Goal: Book appointment/travel/reservation

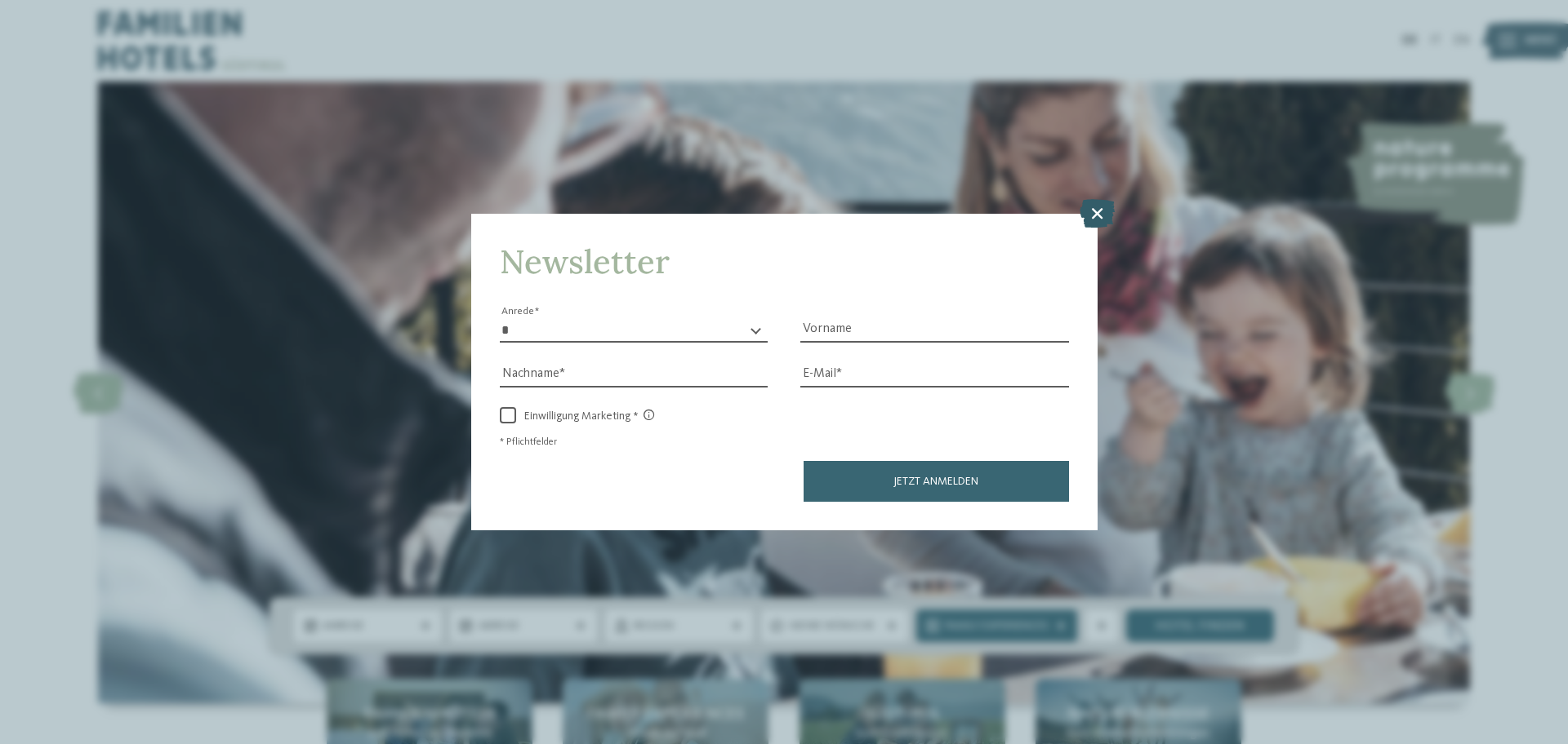
click at [1090, 199] on icon at bounding box center [1097, 213] width 35 height 28
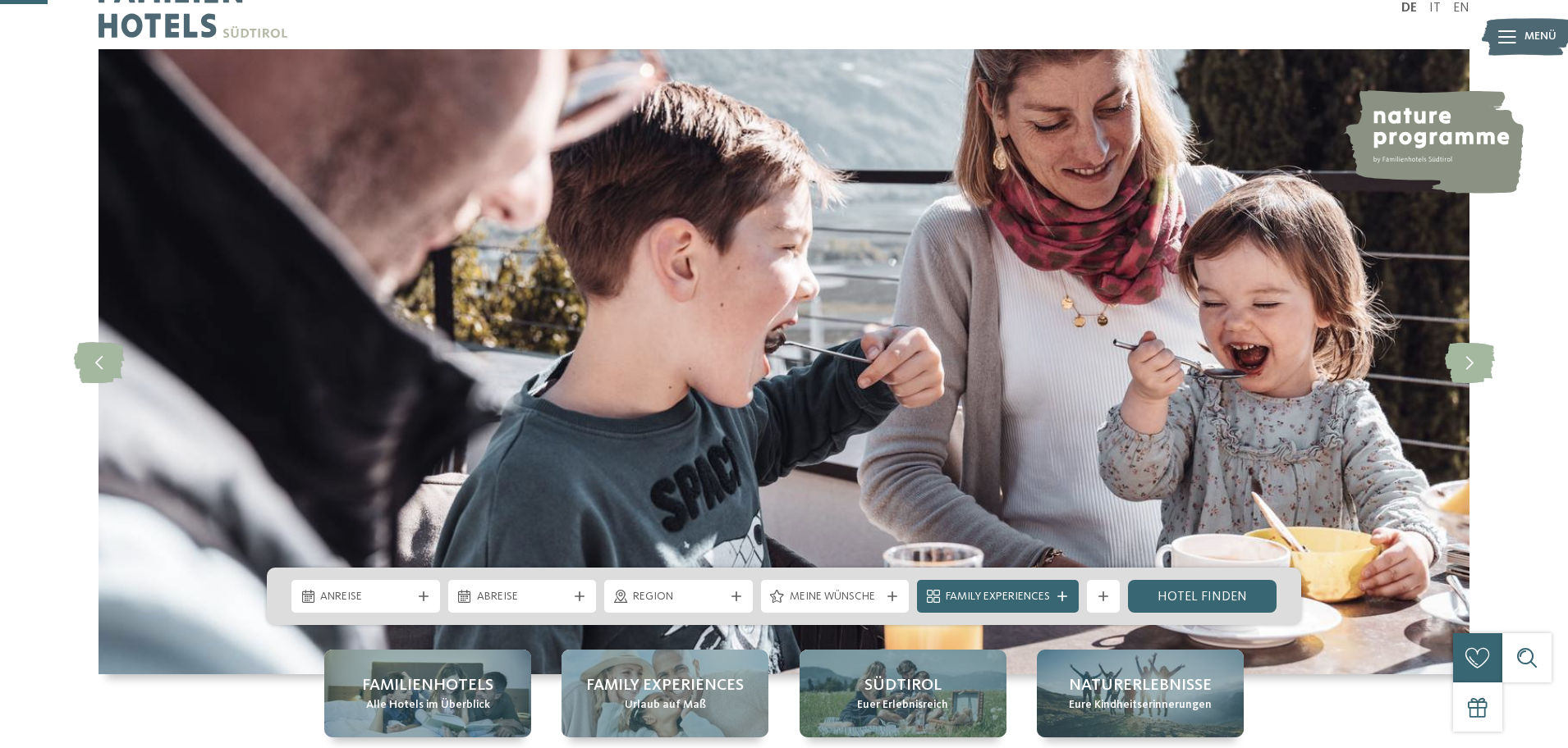
scroll to position [213, 0]
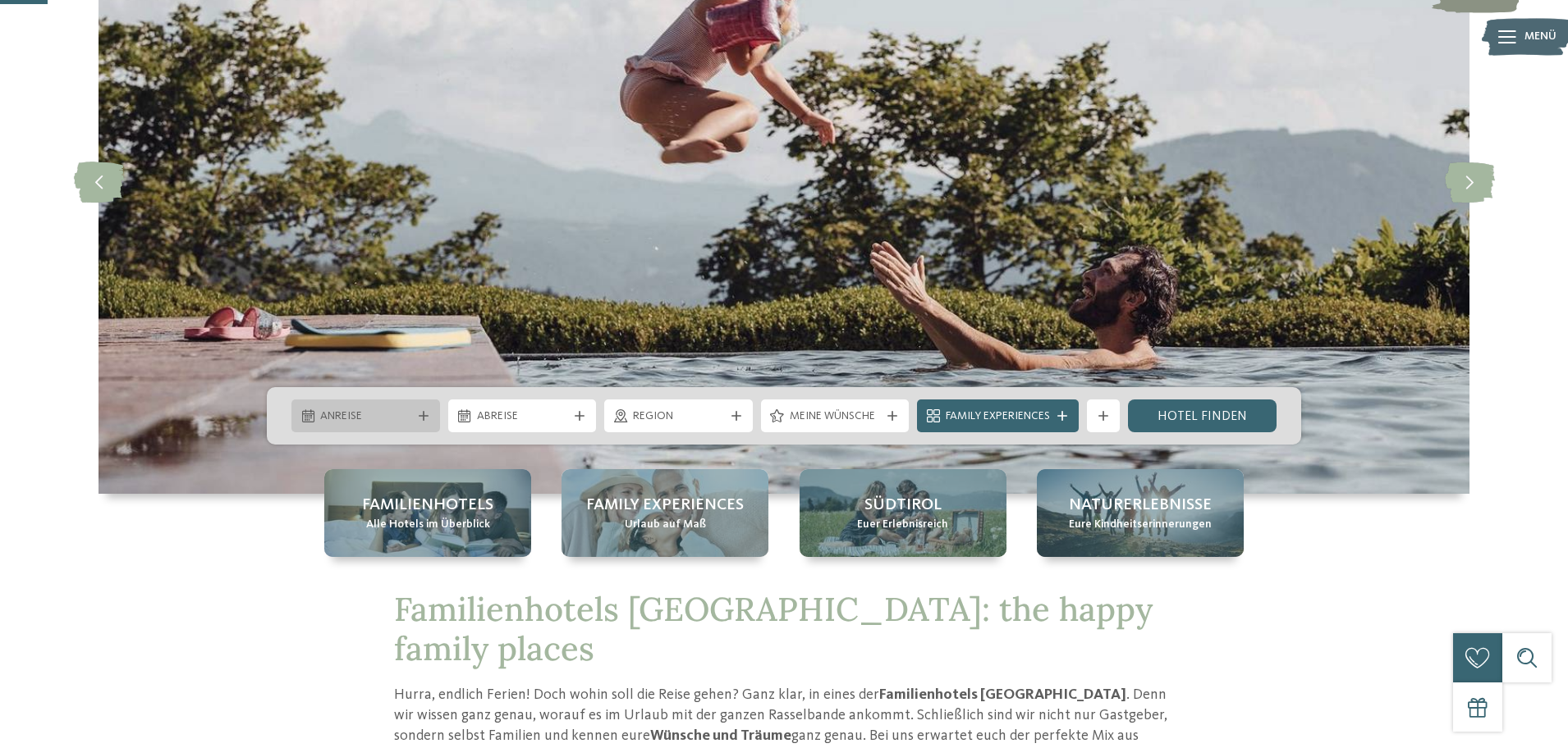
click at [376, 414] on span "Anreise" at bounding box center [366, 417] width 91 height 17
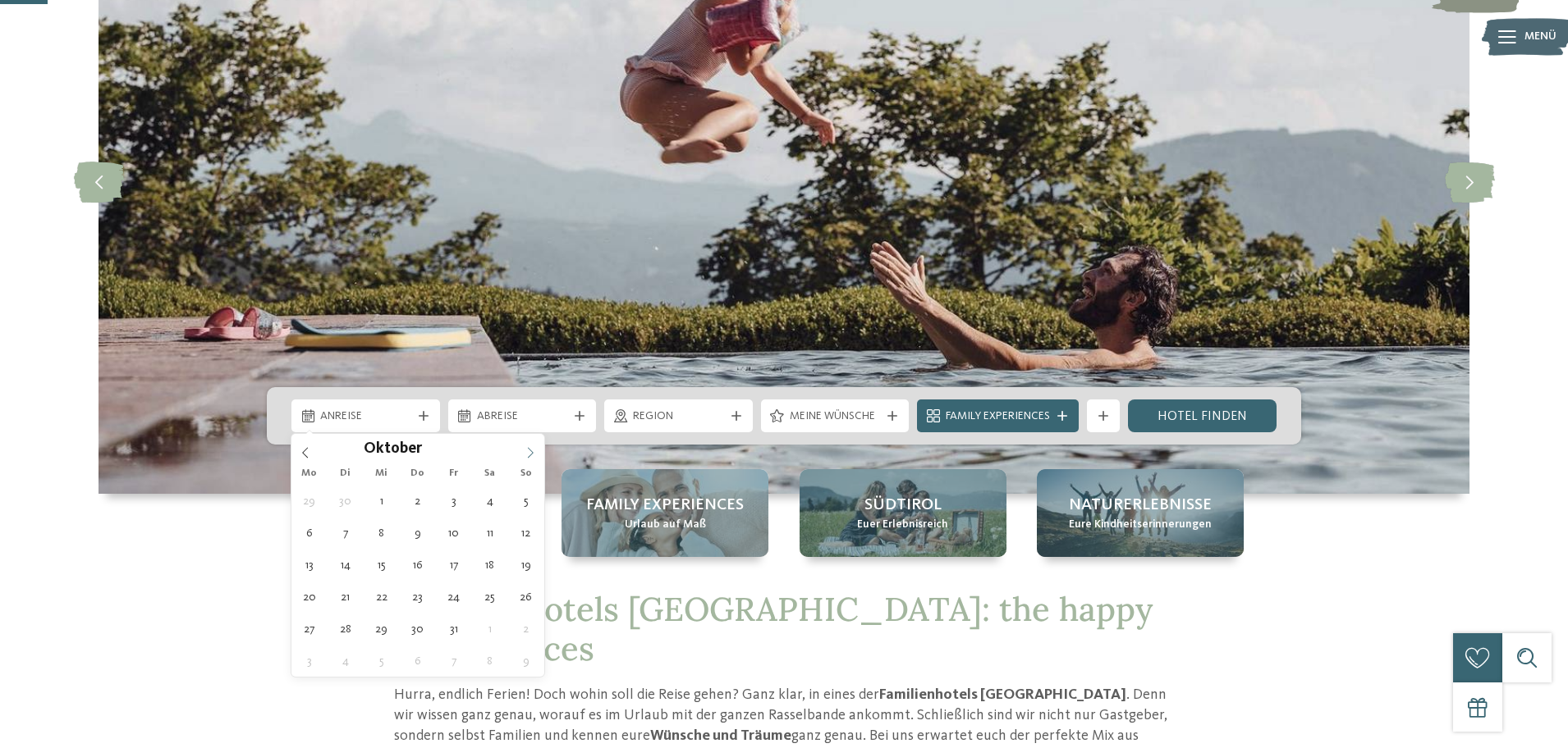
click at [536, 451] on span at bounding box center [530, 448] width 28 height 28
type div "18.10.2025"
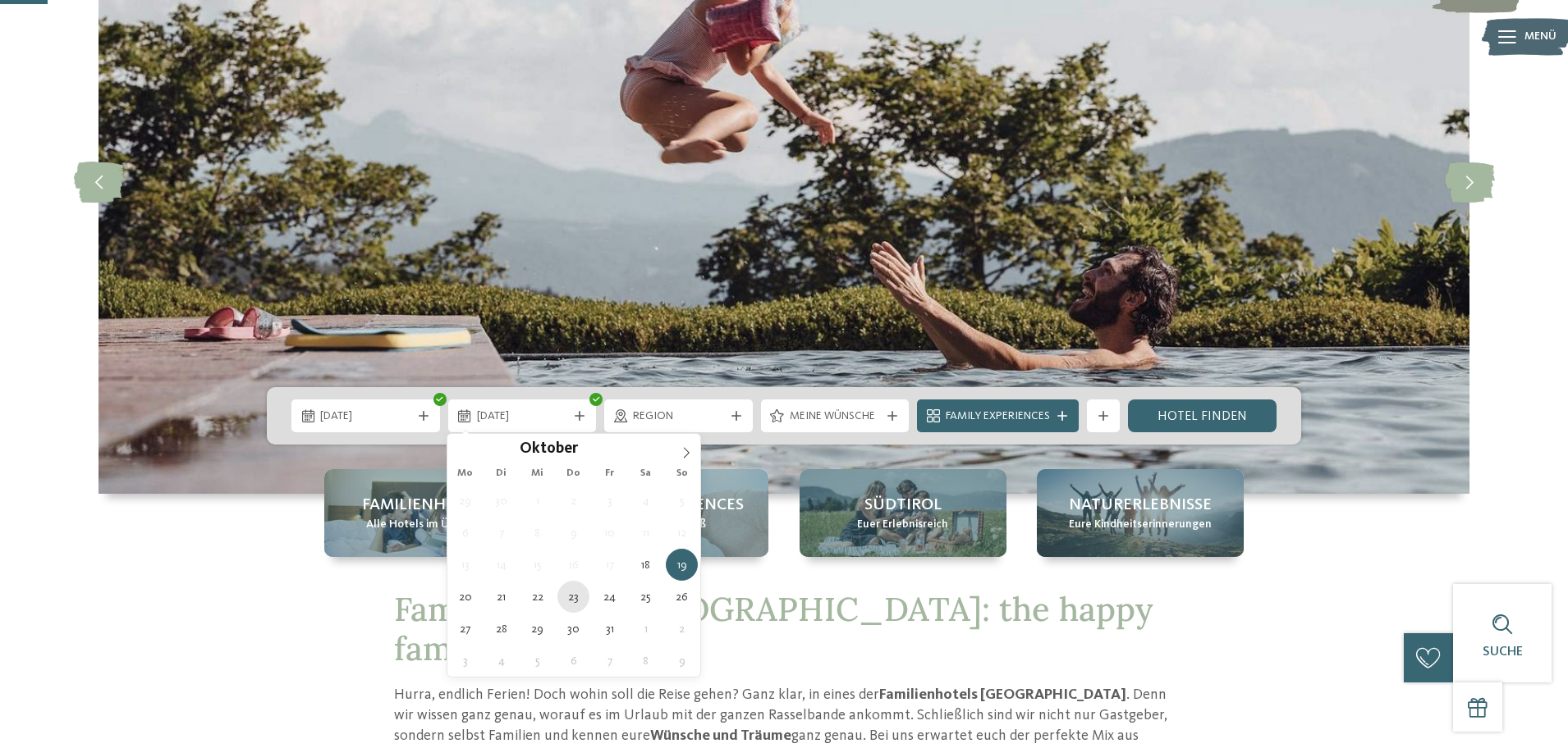
type div "23.10.2025"
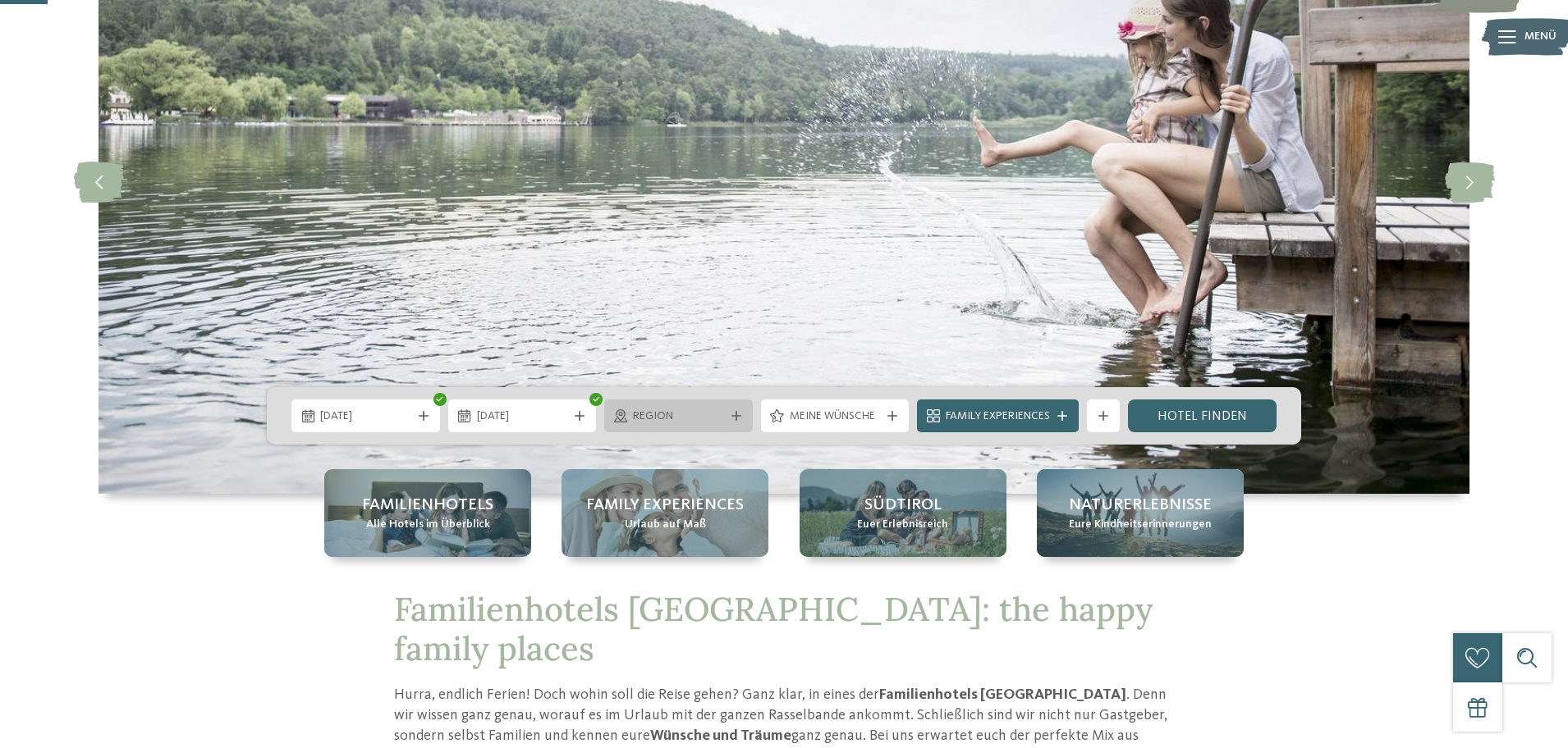
click at [666, 418] on span "Region" at bounding box center [678, 417] width 91 height 17
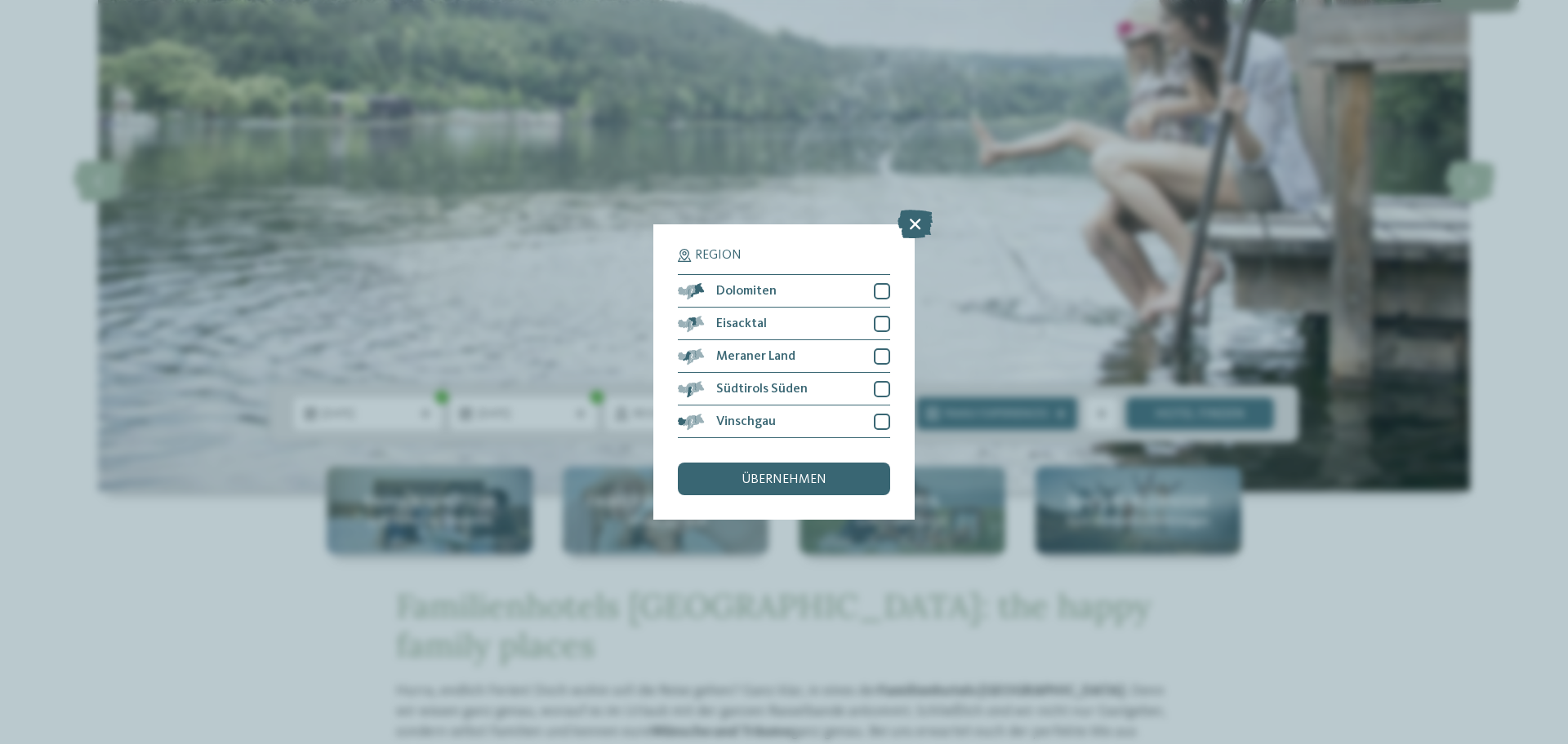
click at [918, 209] on icon at bounding box center [915, 224] width 35 height 28
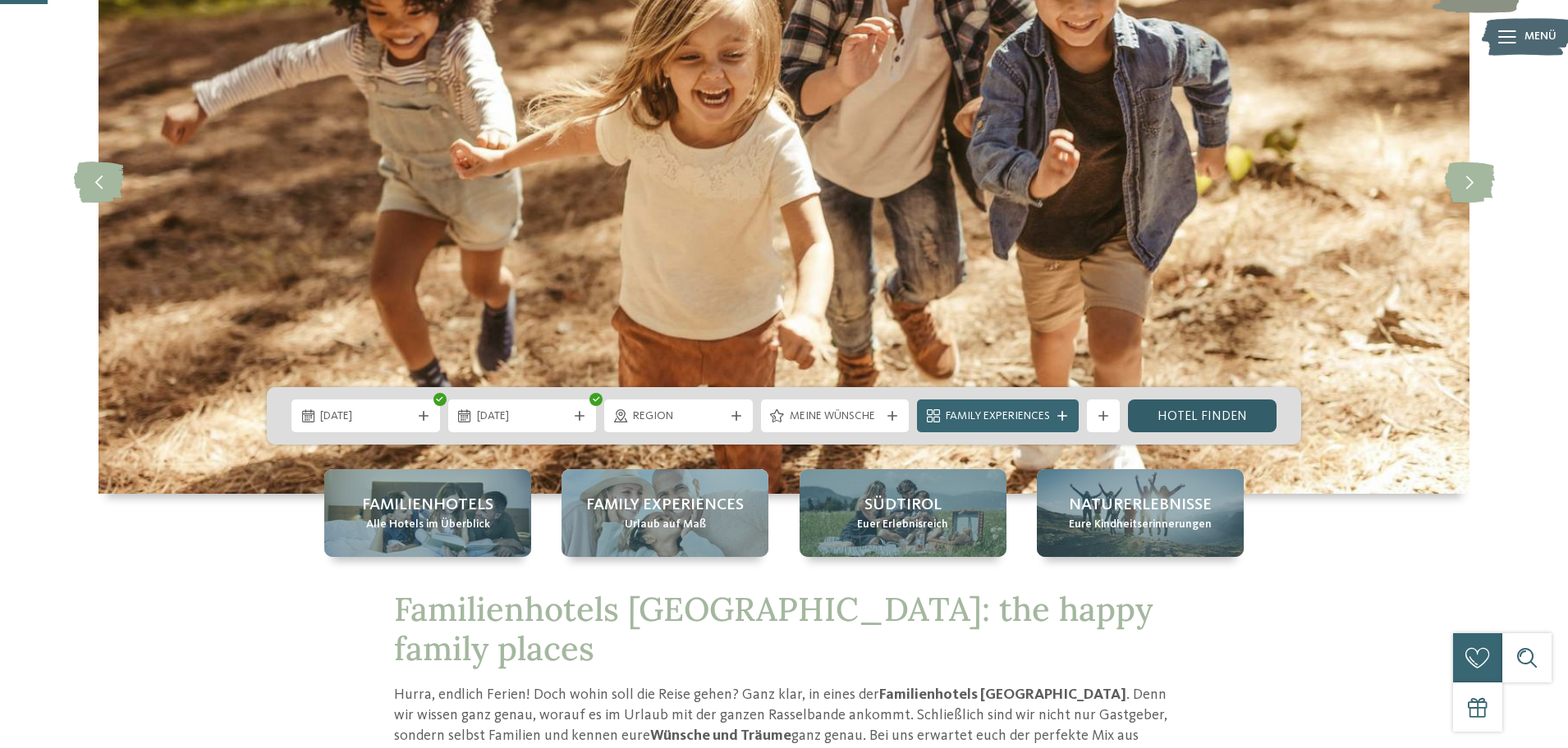
click at [1145, 424] on link "Hotel finden" at bounding box center [1202, 416] width 148 height 33
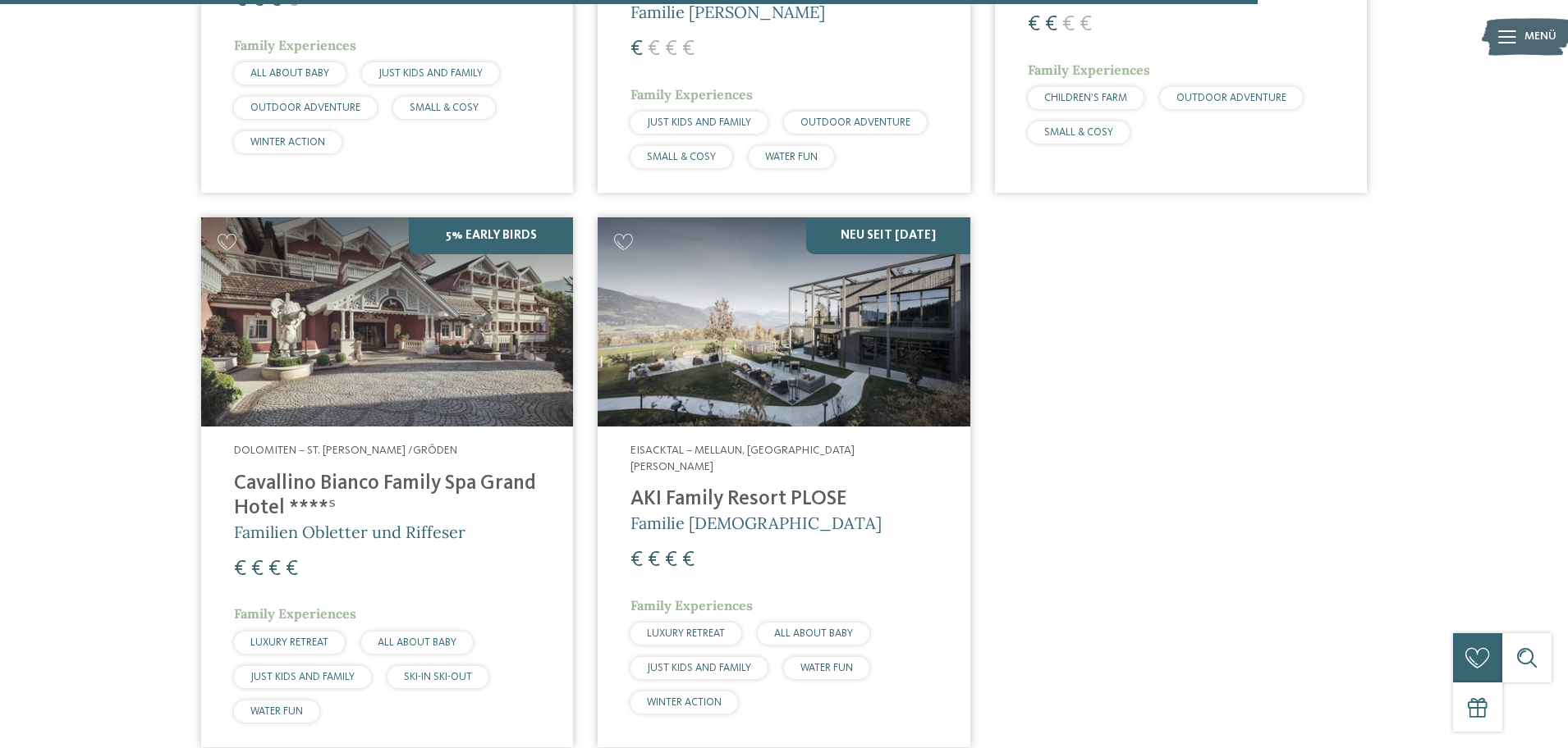
scroll to position [3261, 0]
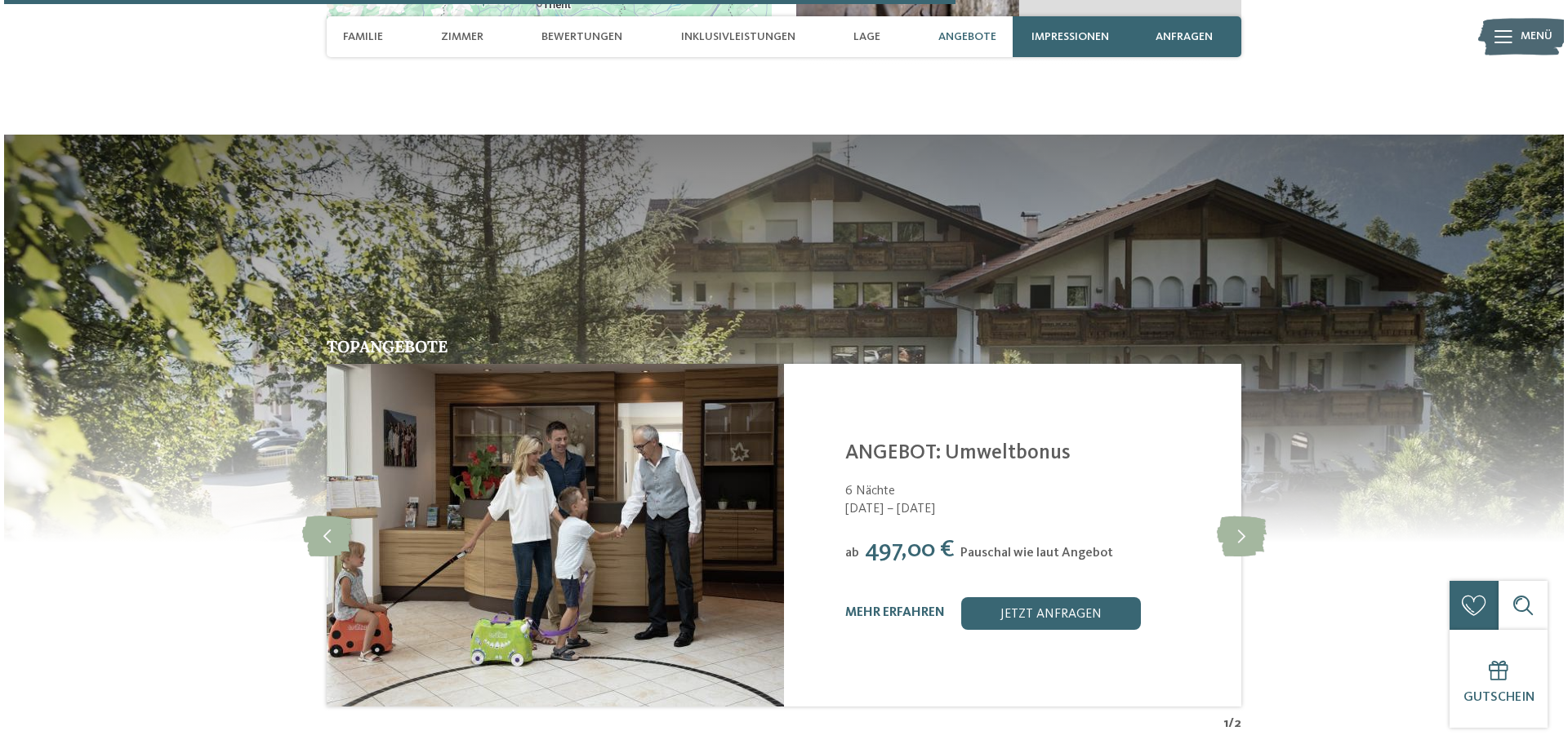
scroll to position [3295, 0]
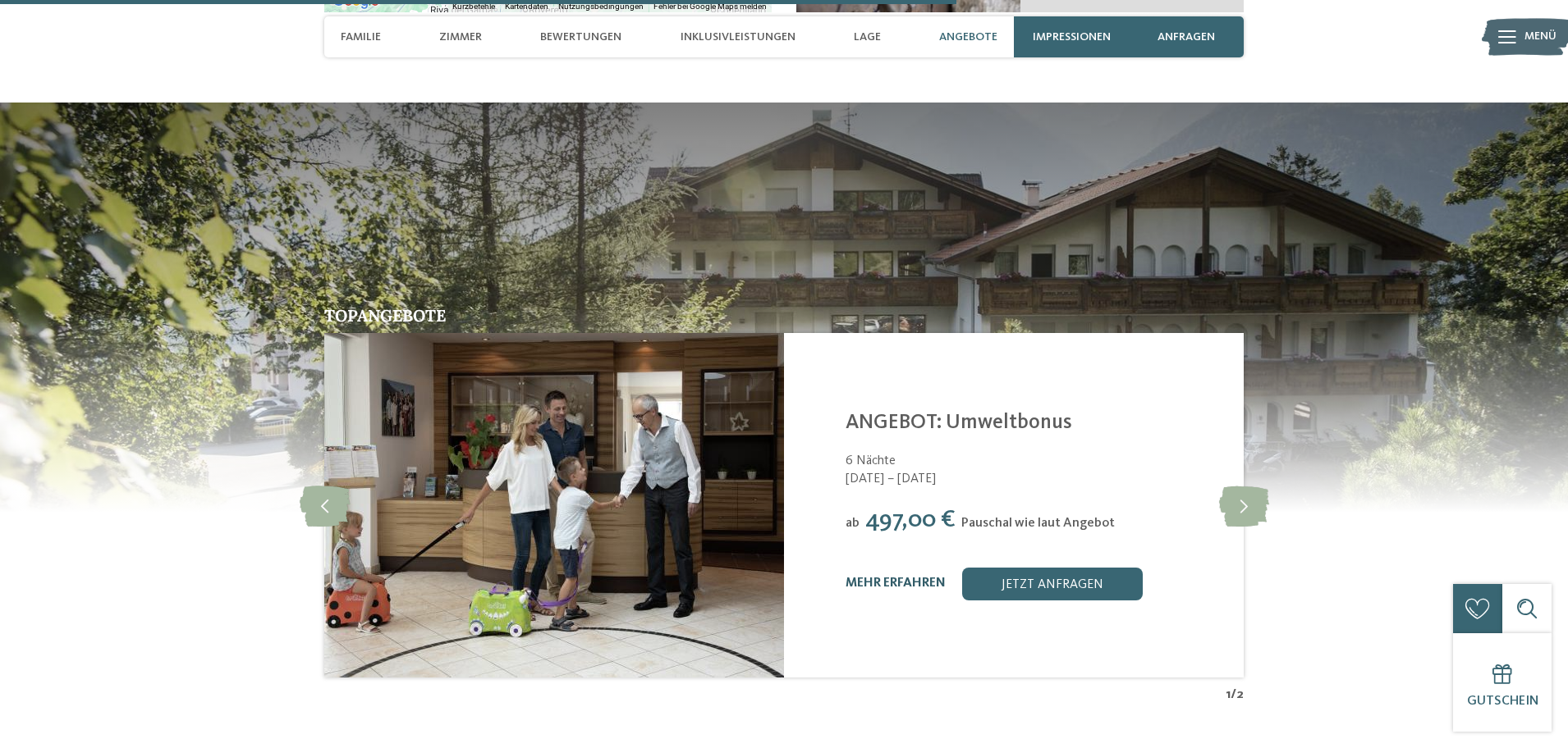
click at [906, 580] on link "mehr erfahren" at bounding box center [895, 584] width 100 height 13
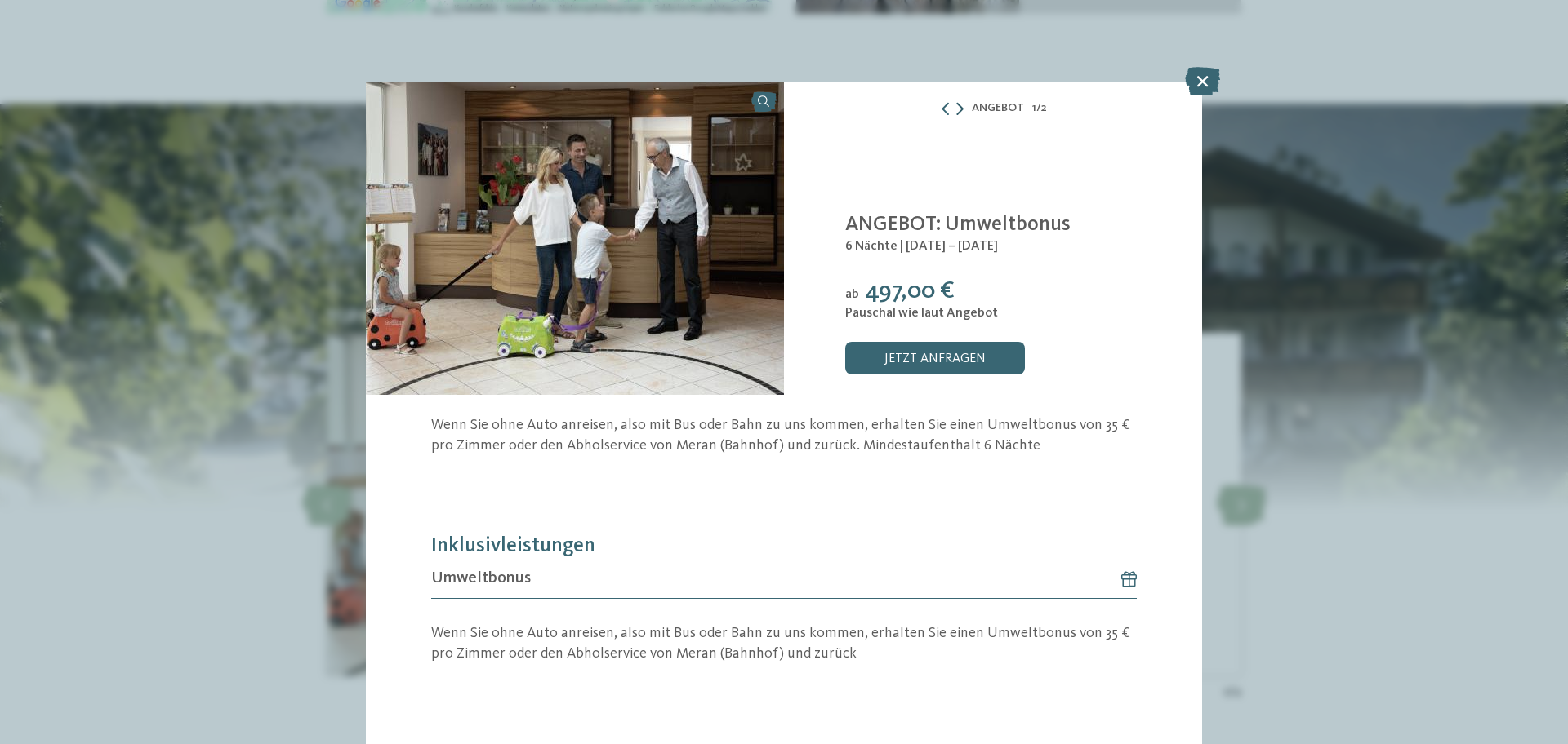
click at [956, 111] on icon at bounding box center [960, 108] width 8 height 13
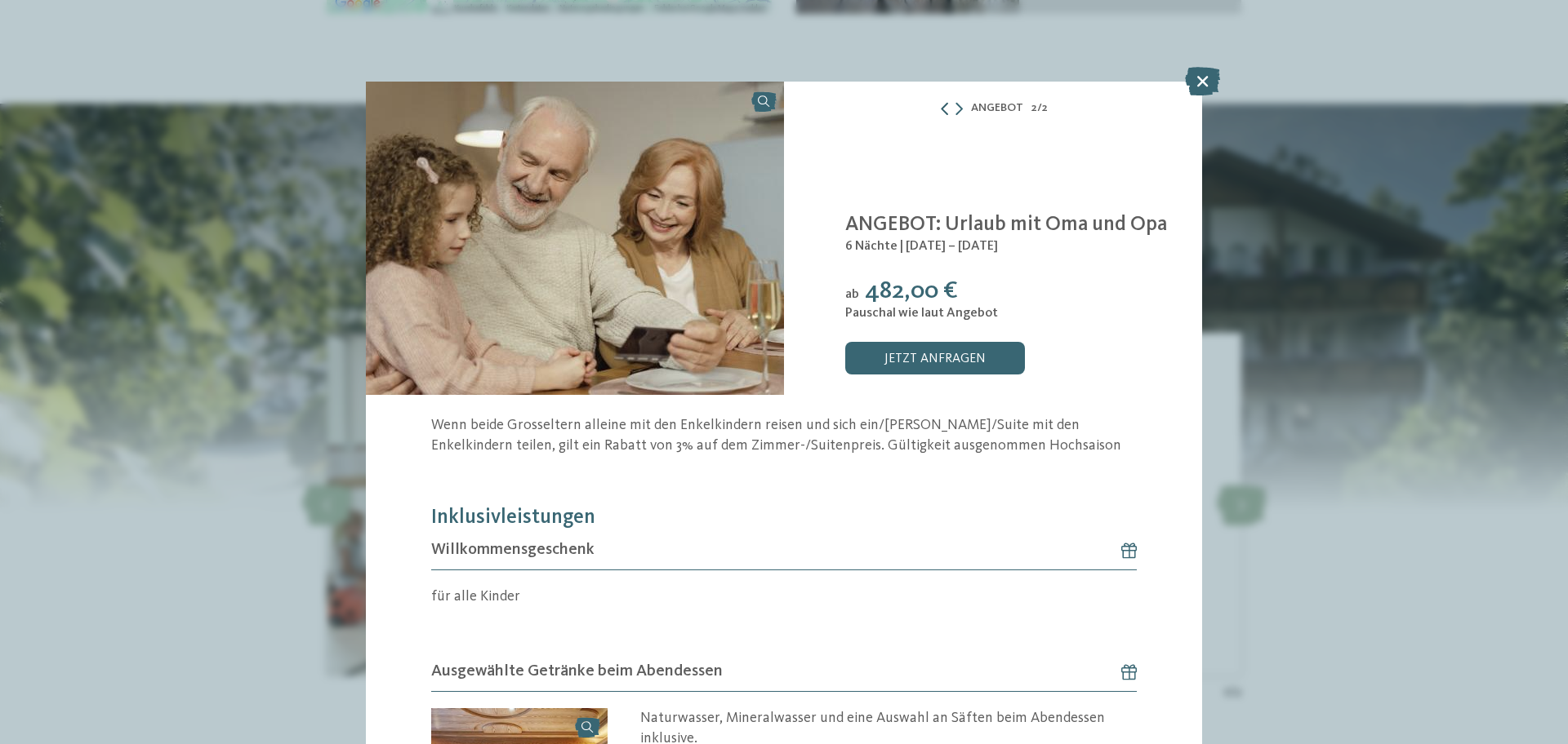
click at [938, 111] on icon at bounding box center [945, 108] width 13 height 13
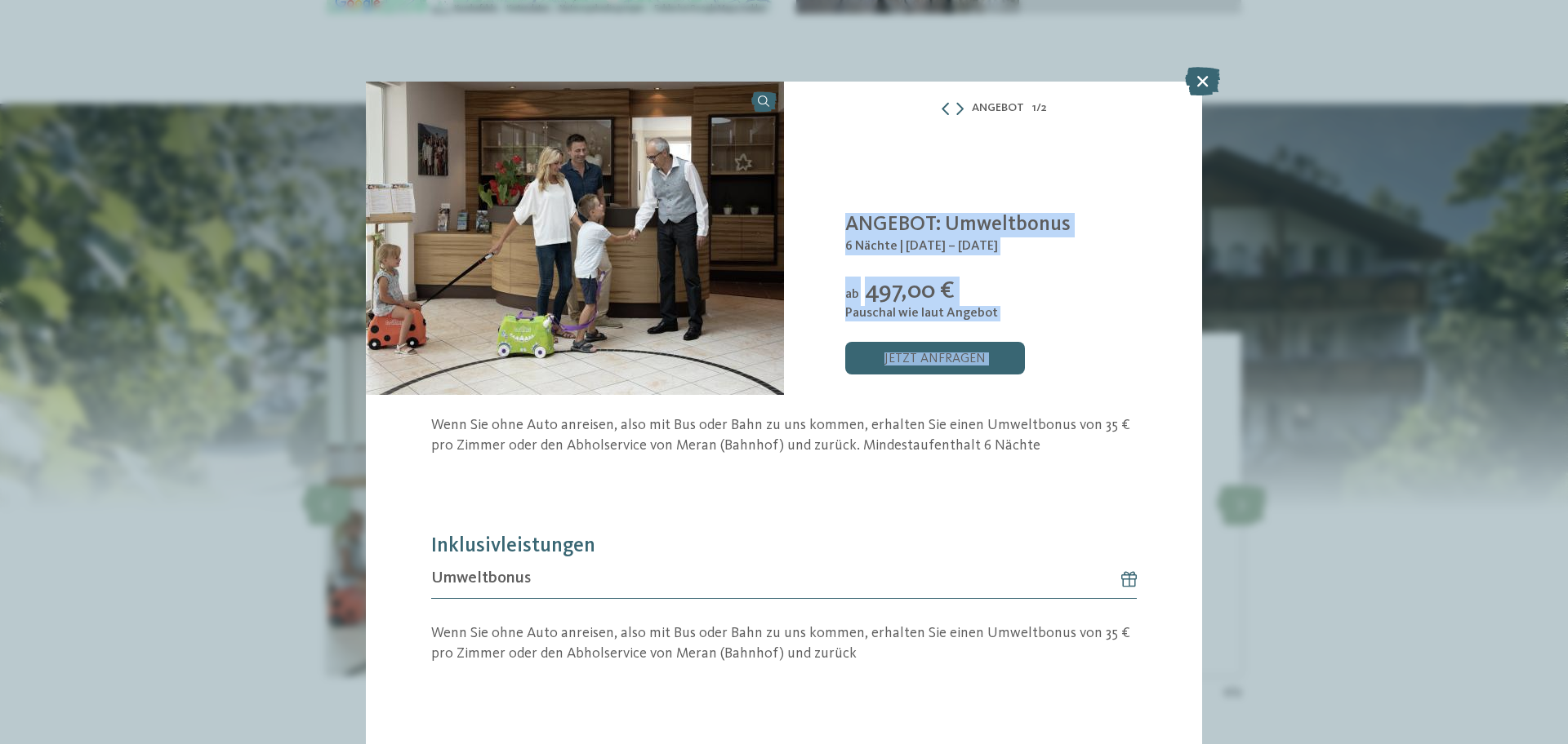
drag, startPoint x: 1113, startPoint y: 193, endPoint x: 1110, endPoint y: 164, distance: 29.2
click at [1124, 171] on section "Schenna - Meraner Land" at bounding box center [784, 491] width 836 height 819
click at [960, 266] on div "Family Hotel Gutenberg **** Schenna - Meraner Land ANGEBOT: Umweltbonus 6 Nächt…" at bounding box center [992, 239] width 418 height 314
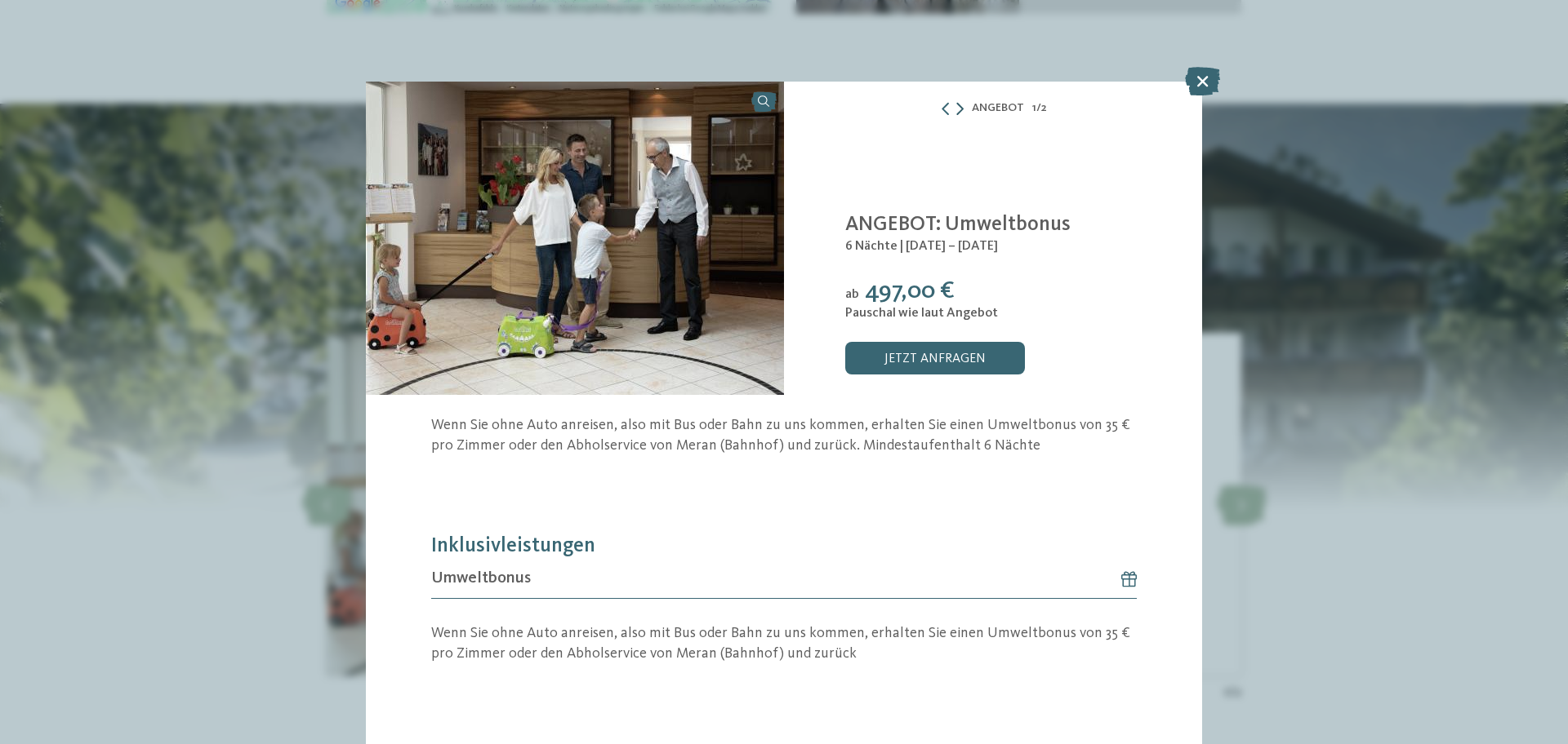
click at [956, 111] on icon at bounding box center [960, 108] width 8 height 13
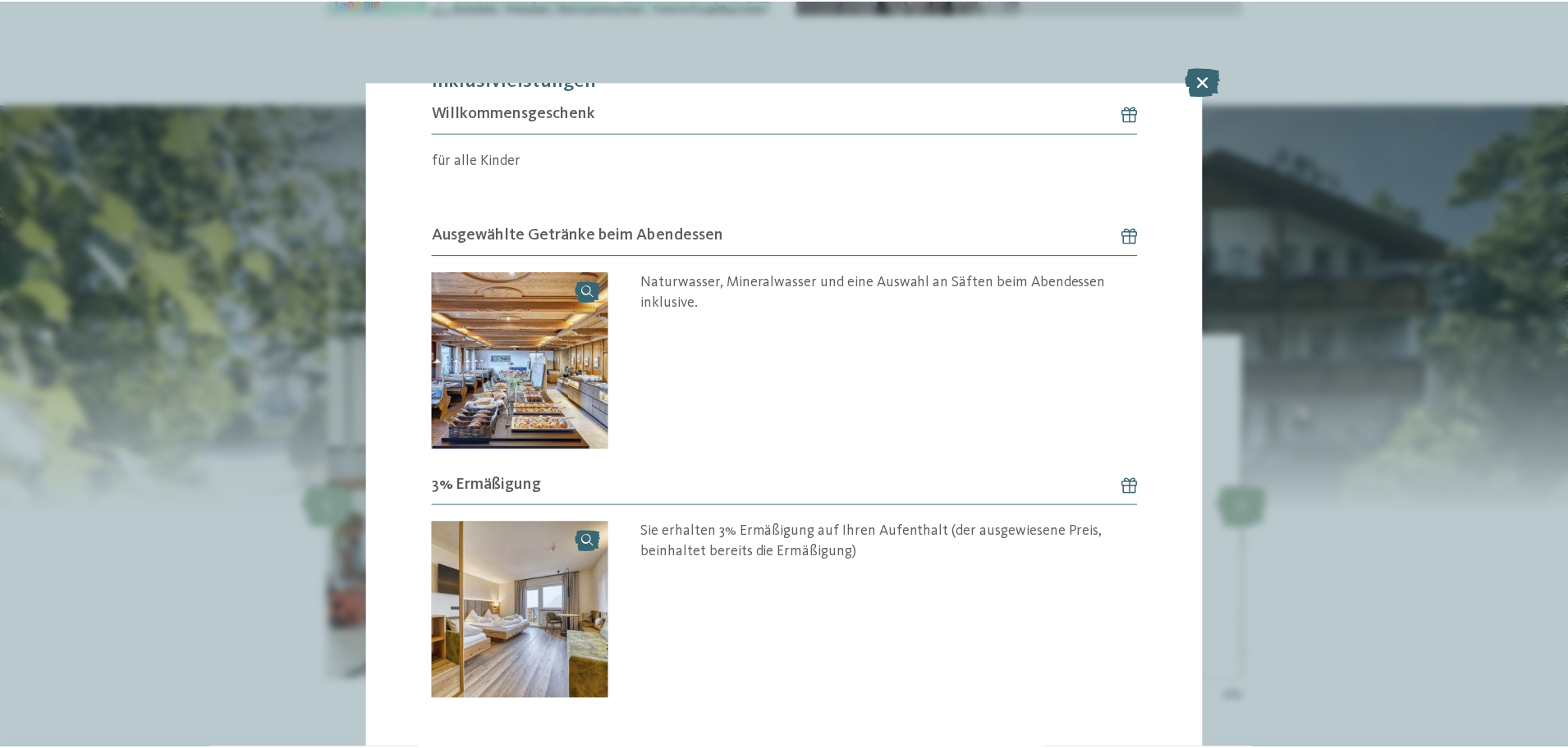
scroll to position [522, 0]
click at [1205, 93] on icon at bounding box center [1209, 81] width 35 height 29
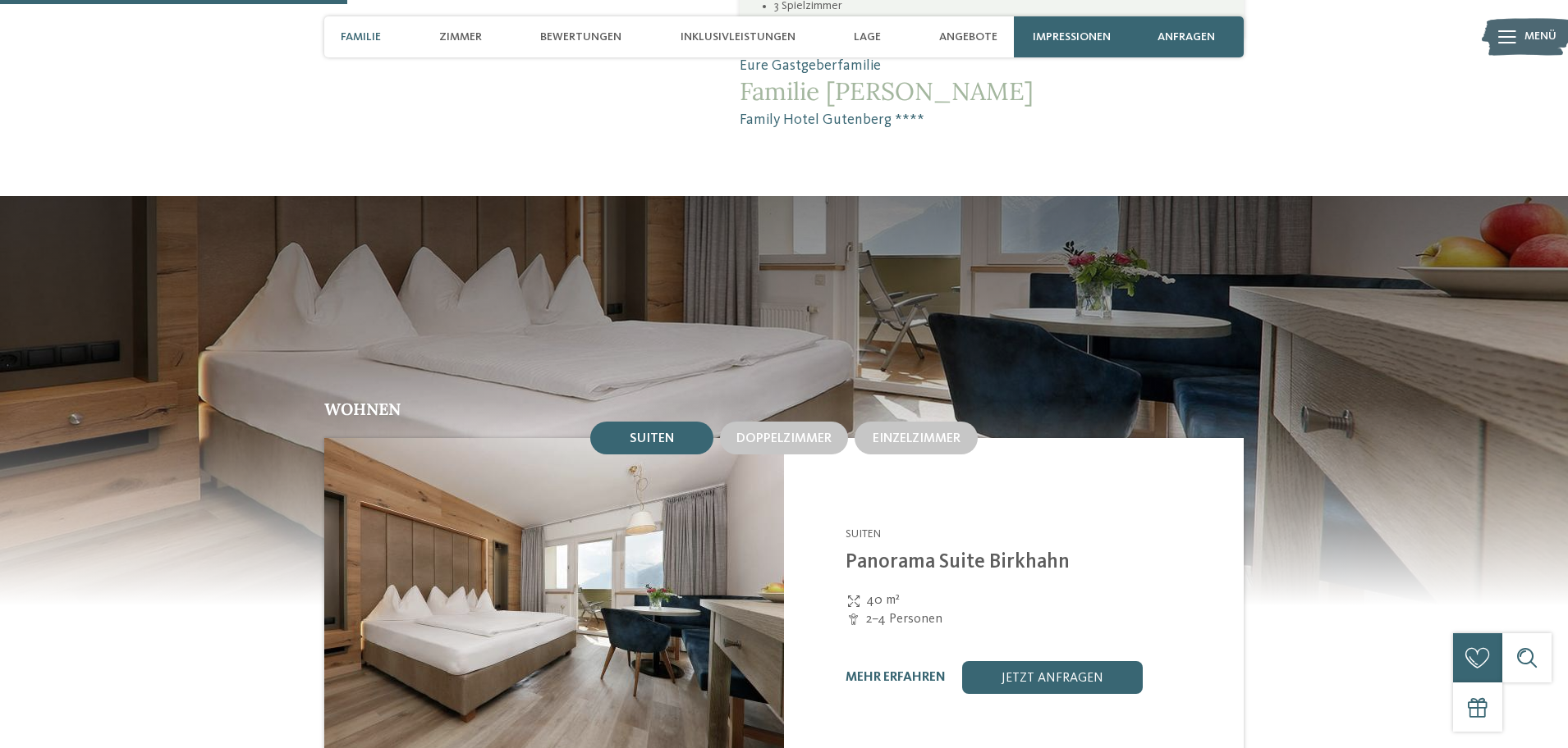
scroll to position [801, 0]
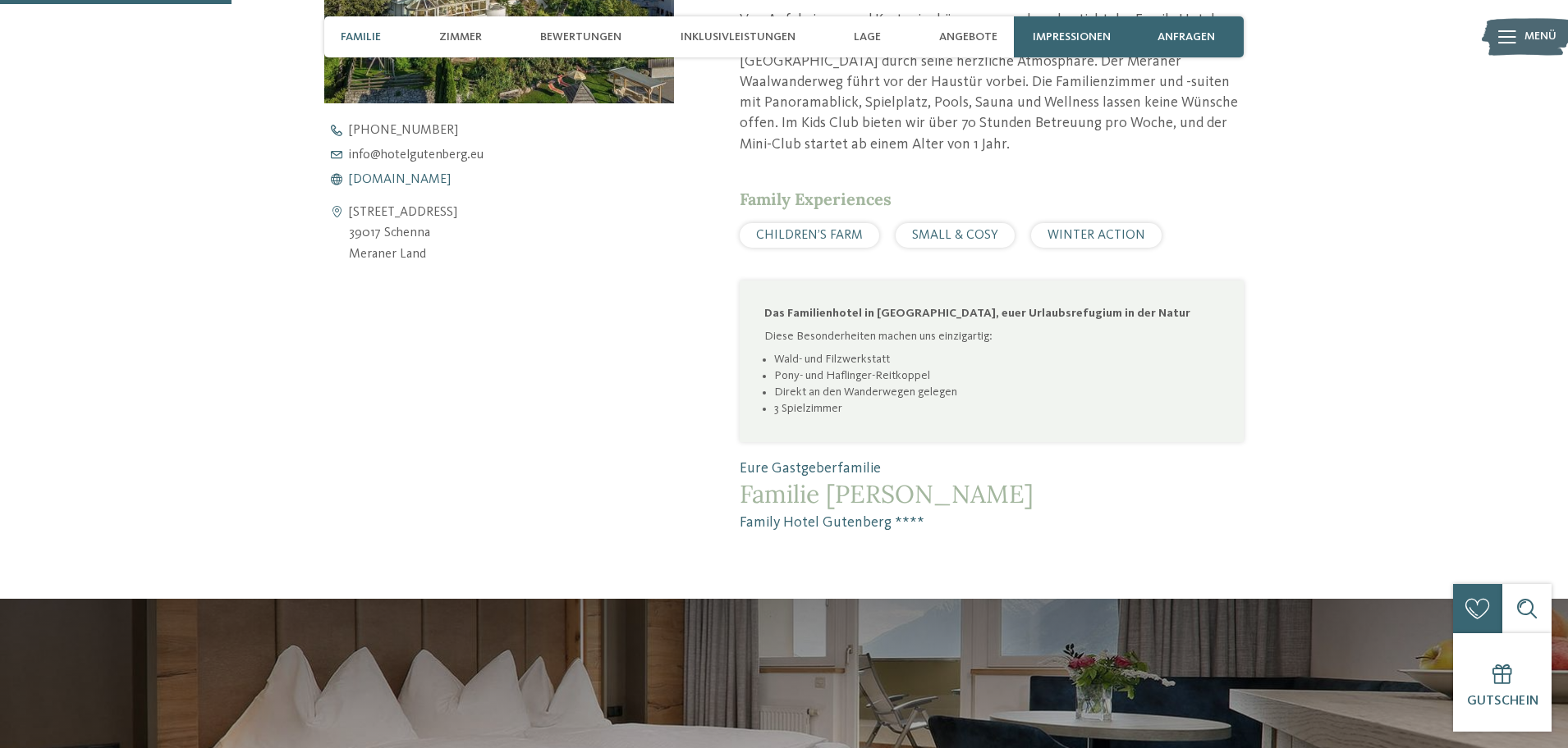
click at [434, 176] on span "www.hotelgutenberg.eu" at bounding box center [399, 179] width 102 height 13
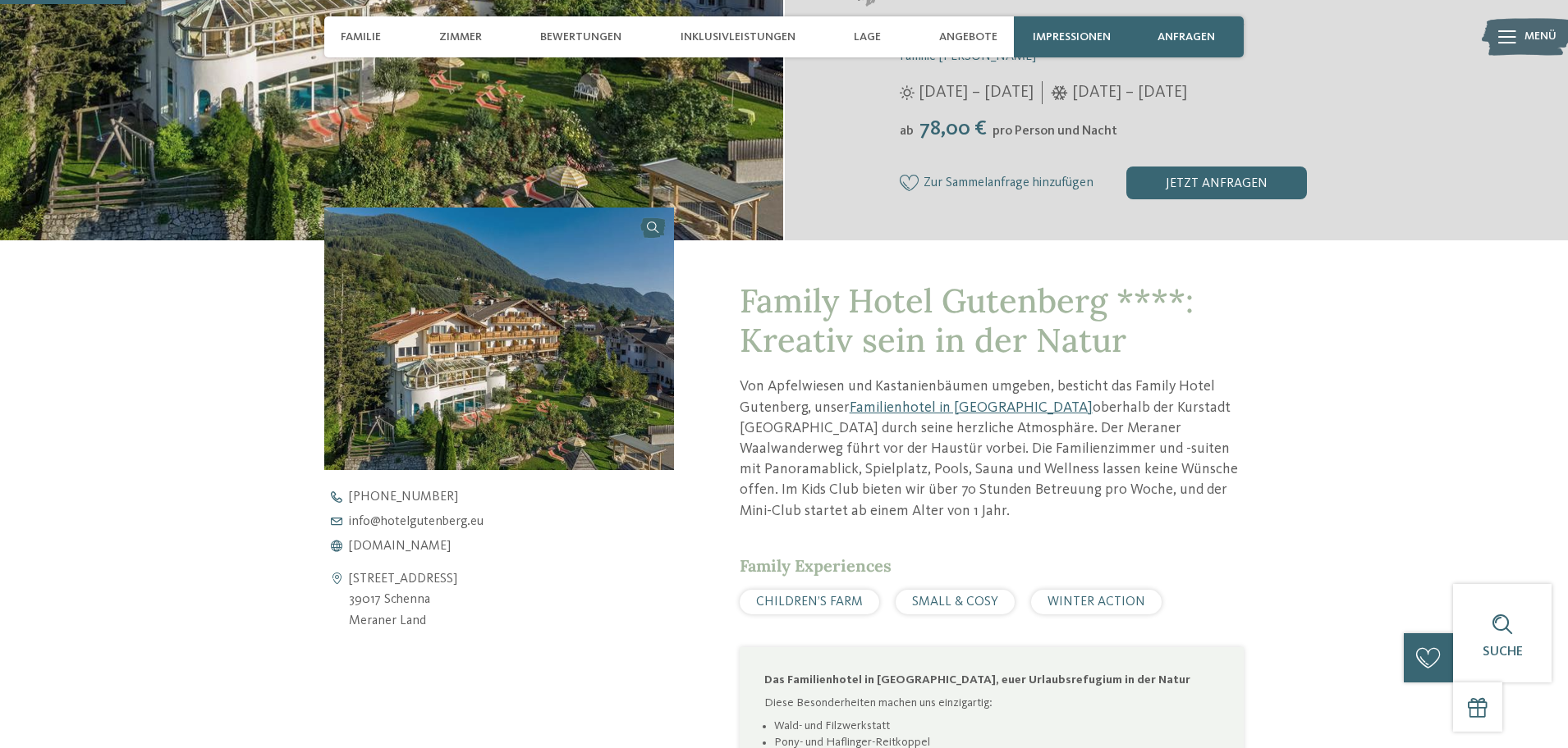
scroll to position [83, 0]
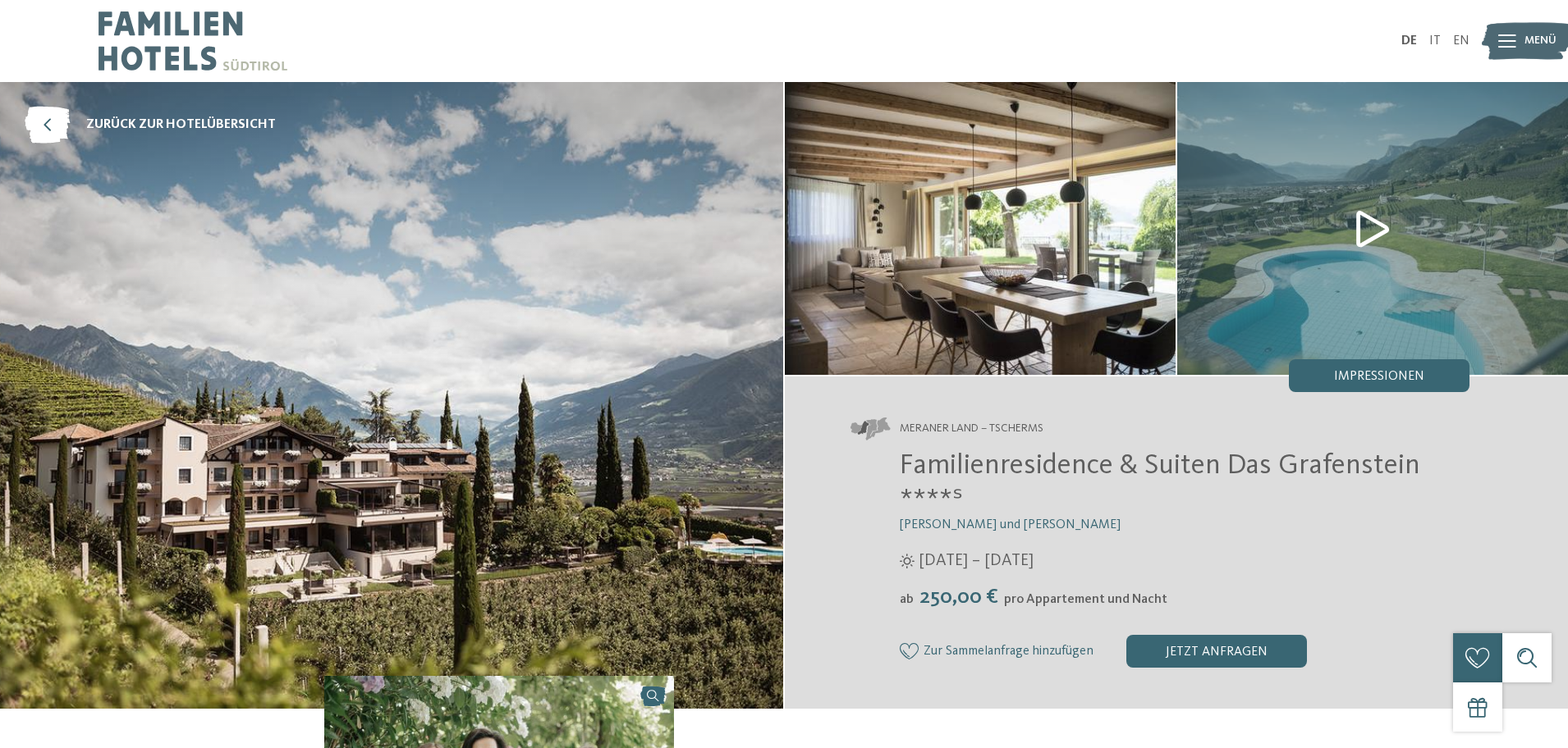
scroll to position [410, 0]
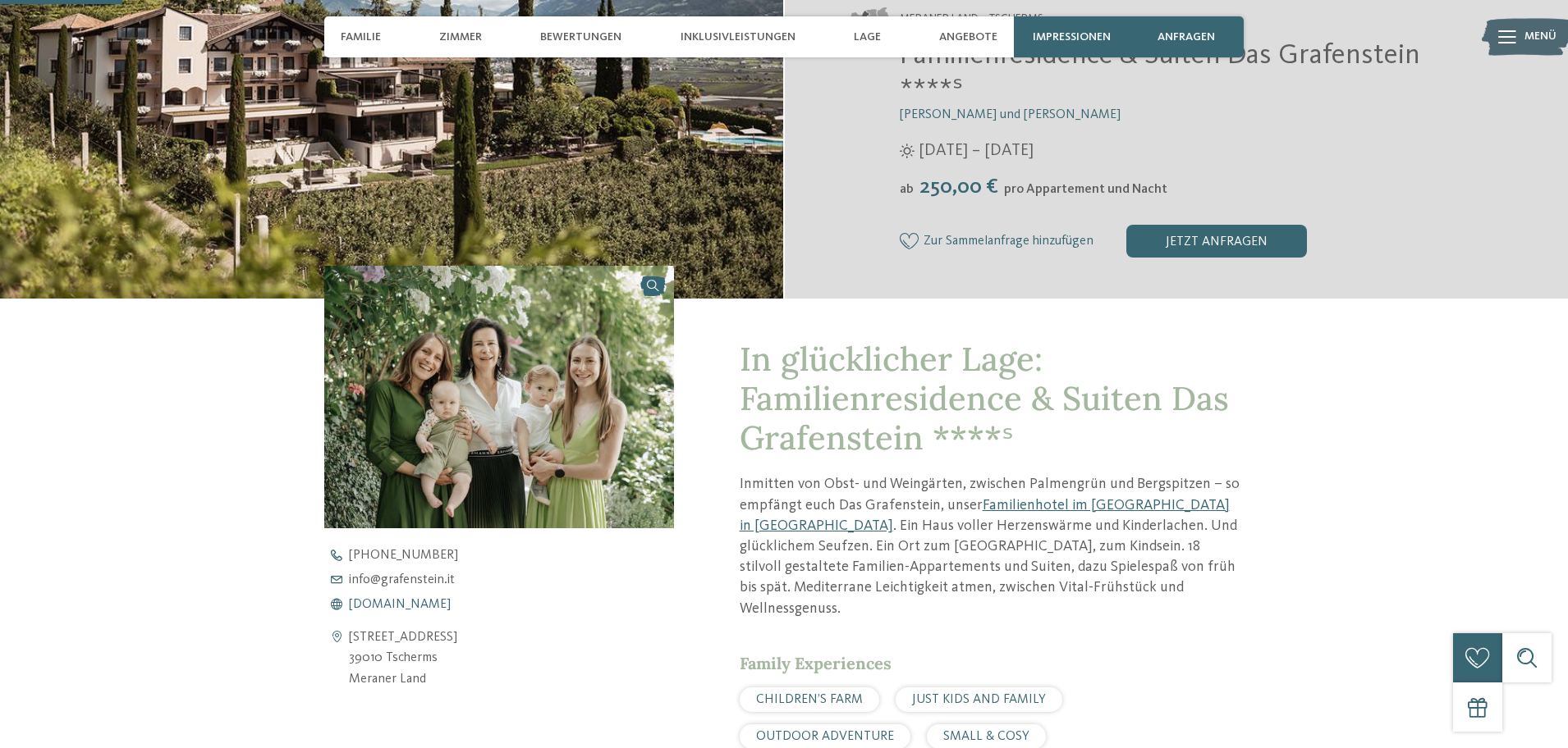
click at [399, 604] on span "[DOMAIN_NAME]" at bounding box center [399, 605] width 102 height 13
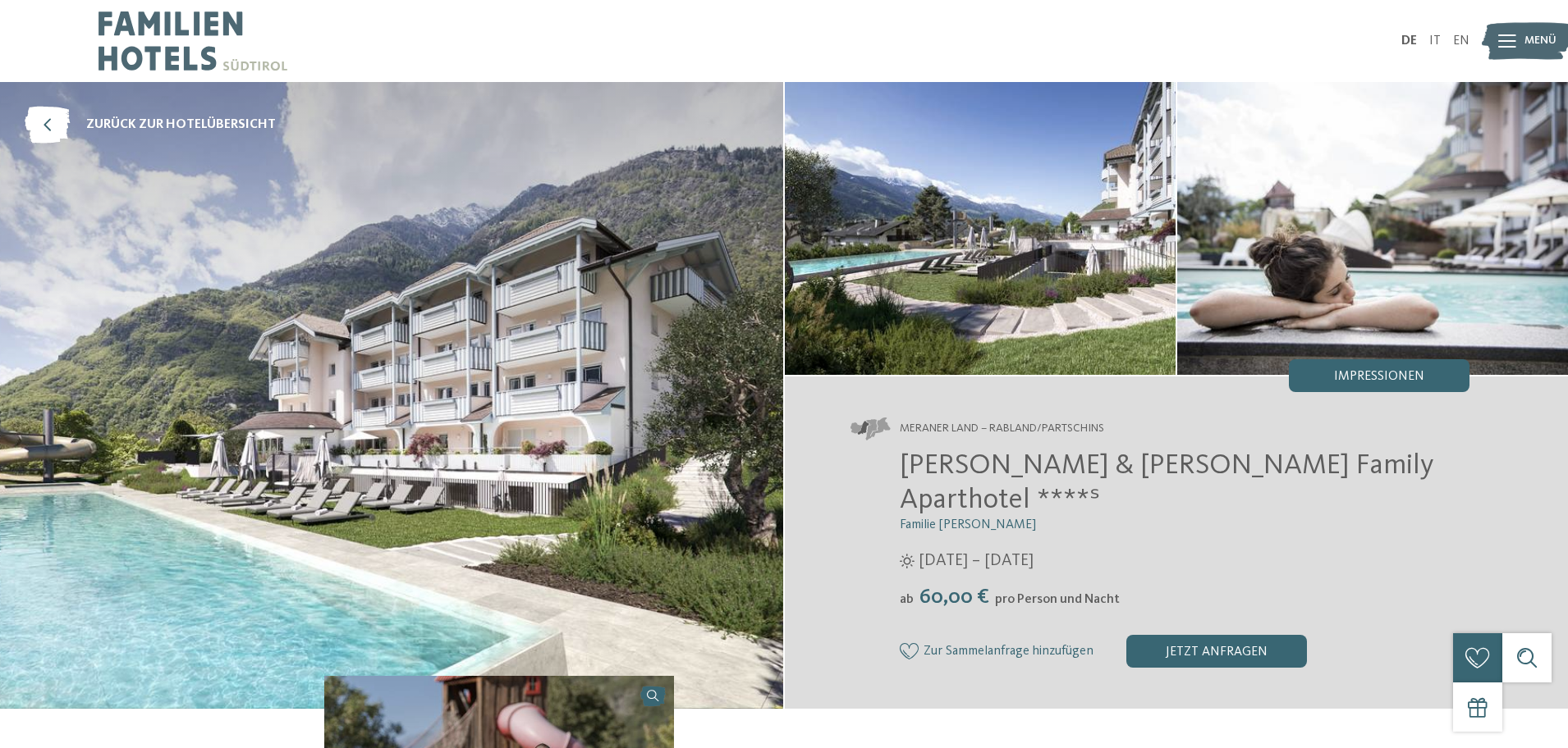
scroll to position [376, 0]
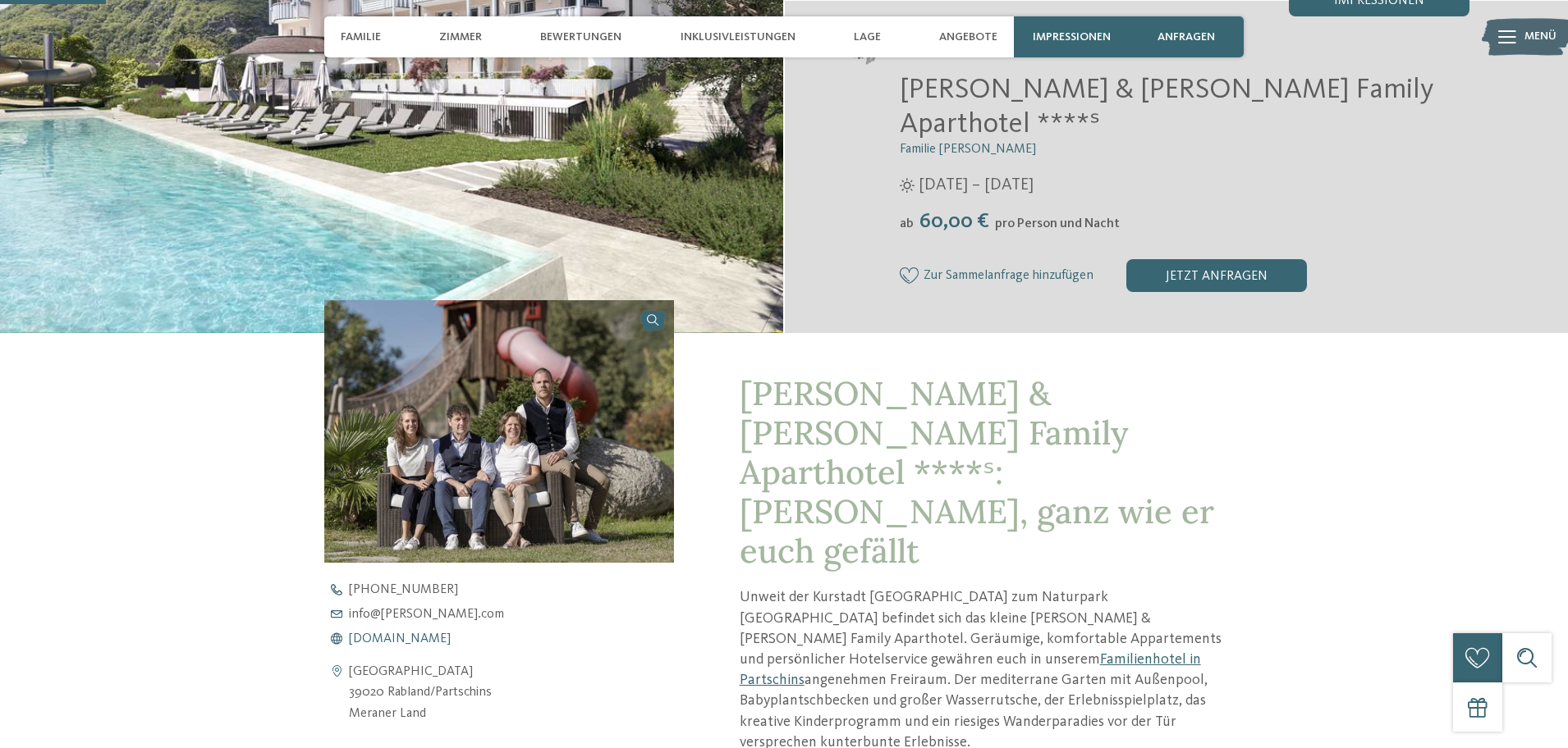
click at [415, 632] on span "[DOMAIN_NAME]" at bounding box center [399, 639] width 102 height 13
click at [451, 632] on span "[DOMAIN_NAME]" at bounding box center [399, 639] width 102 height 13
